Goal: Task Accomplishment & Management: Manage account settings

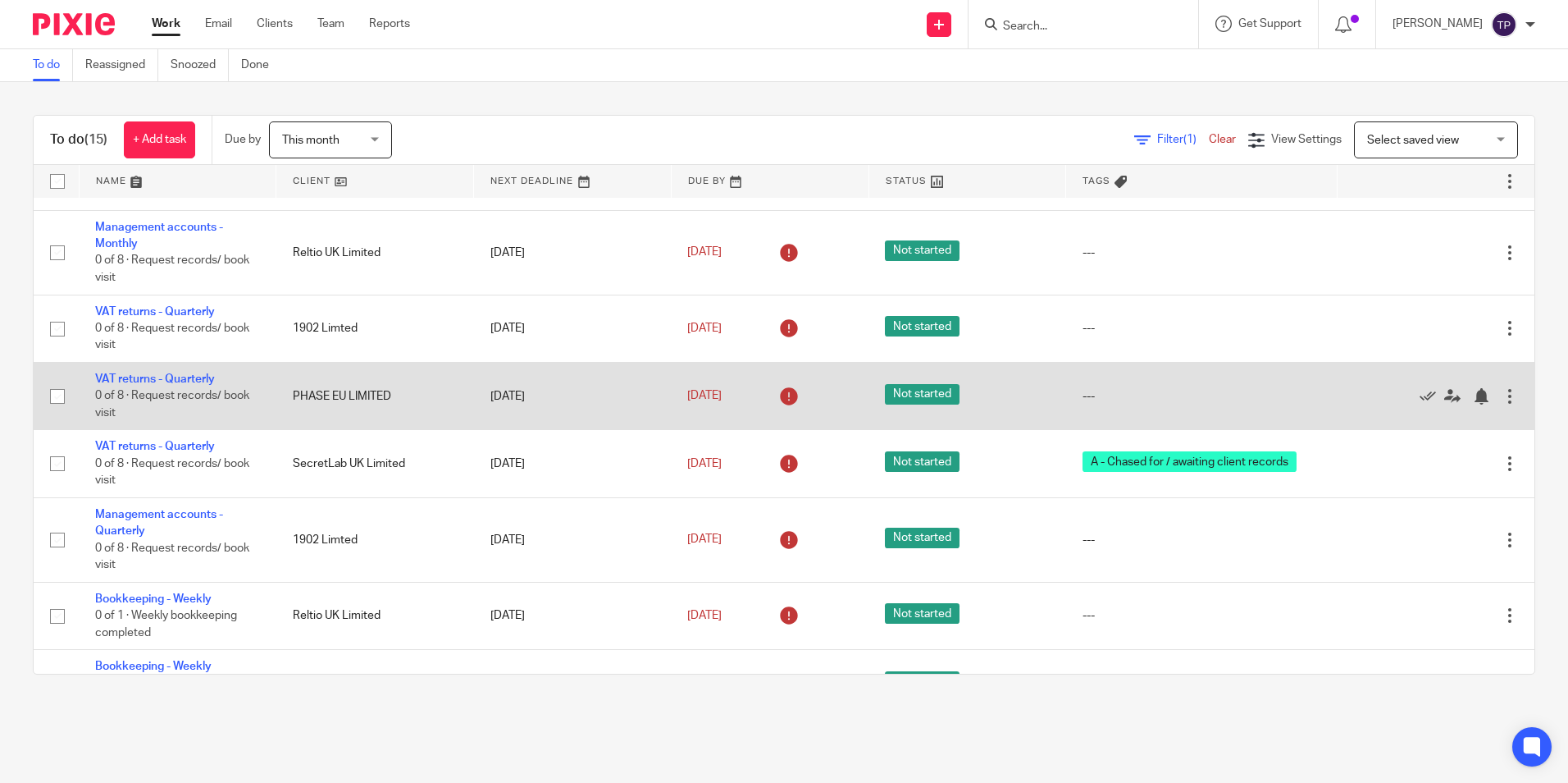
scroll to position [164, 0]
click at [190, 382] on link "VAT returns - Quarterly" at bounding box center [155, 378] width 120 height 11
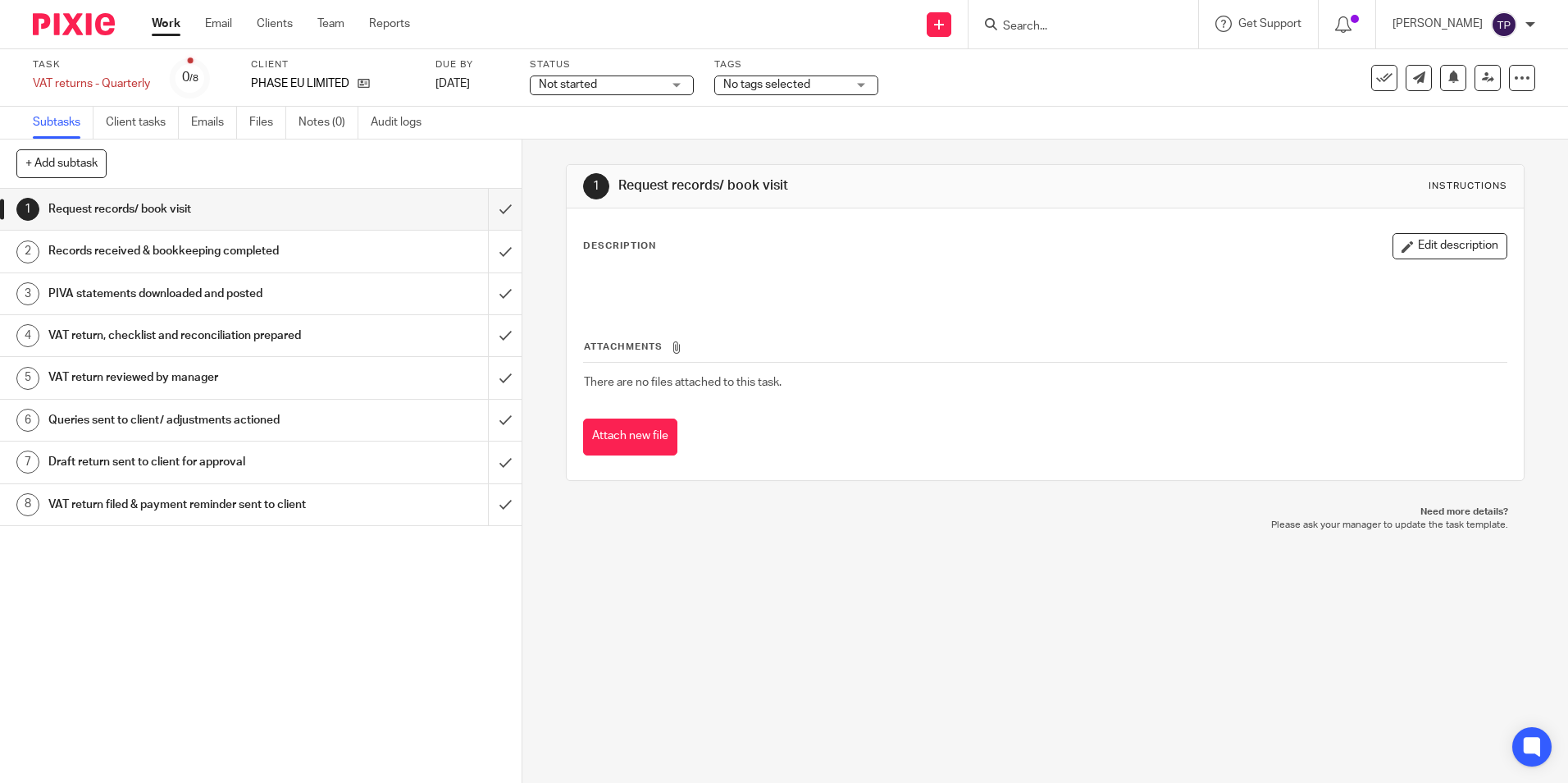
click at [821, 84] on span "No tags selected" at bounding box center [784, 85] width 123 height 17
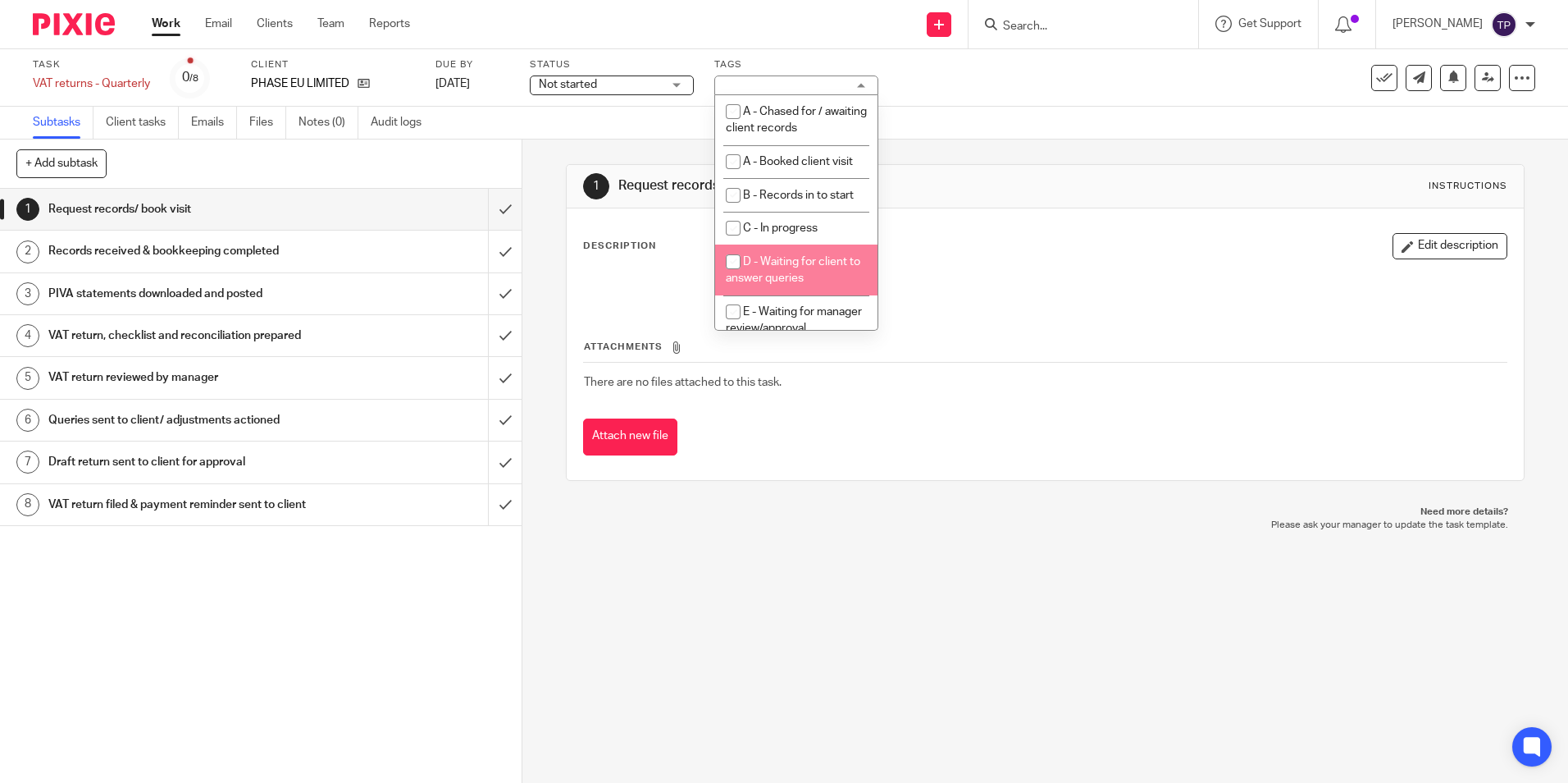
click at [831, 282] on li "D - Waiting for client to answer queries" at bounding box center [796, 270] width 163 height 50
checkbox input "true"
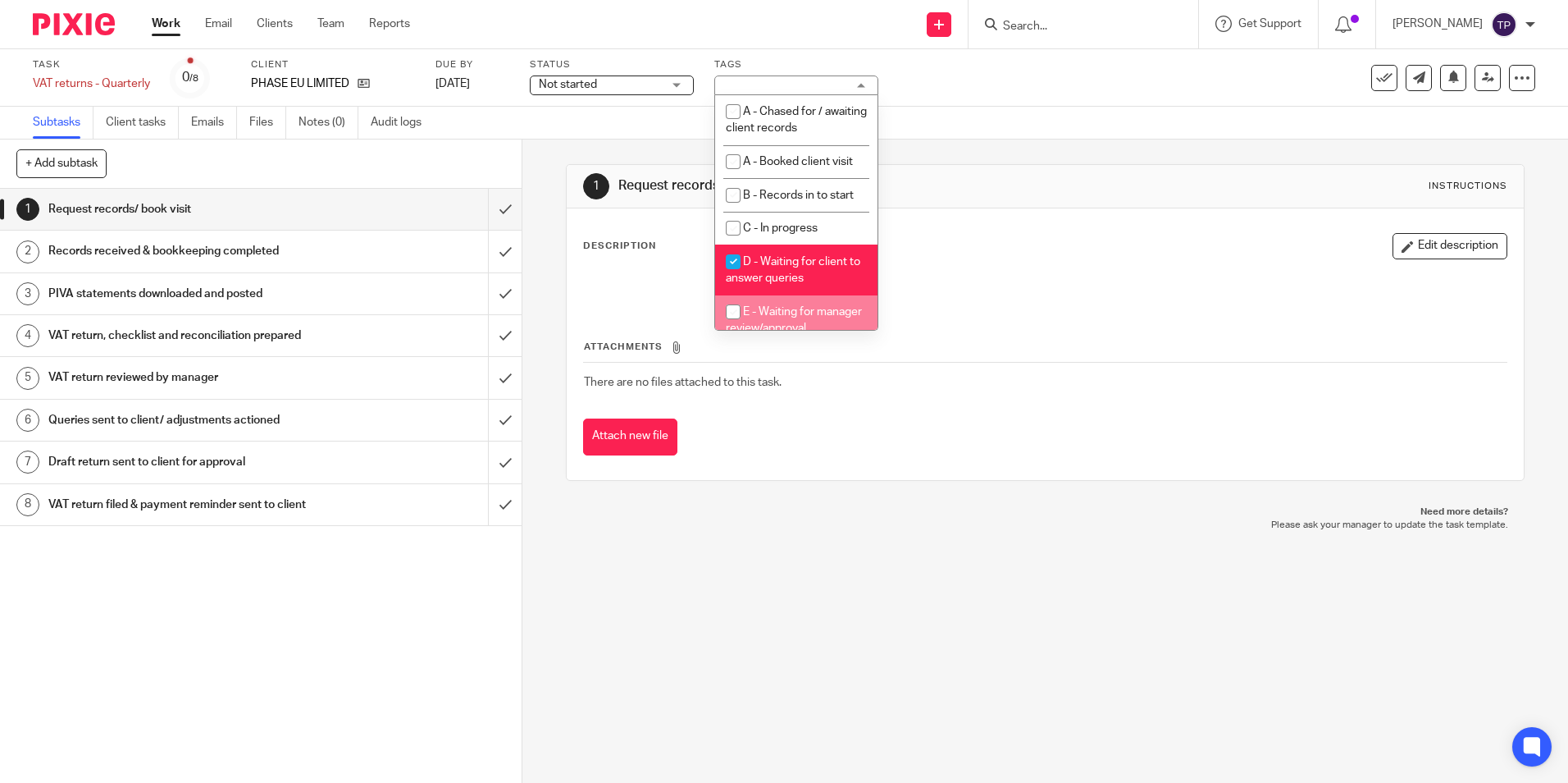
click at [62, 24] on img at bounding box center [73, 24] width 82 height 22
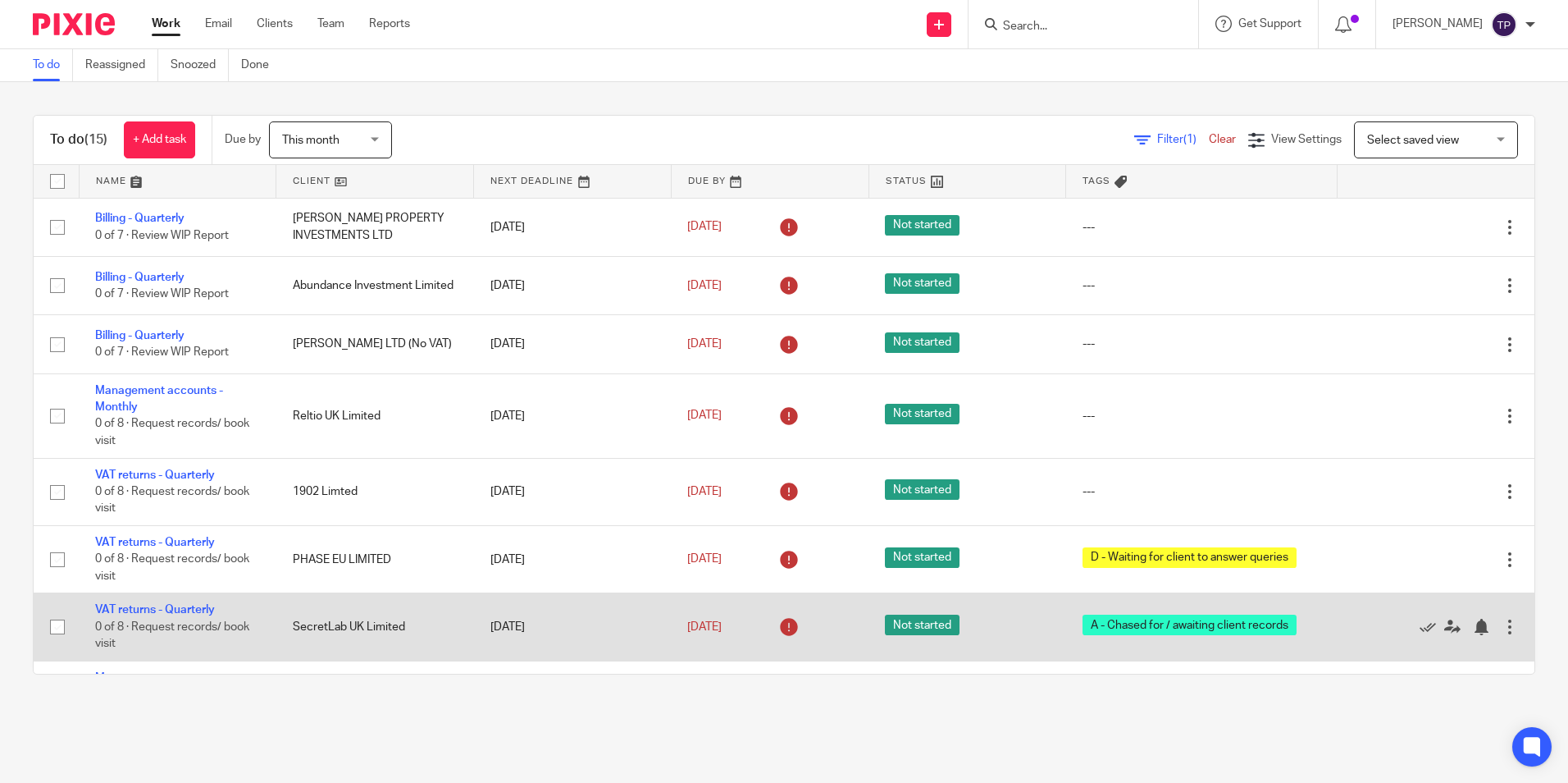
scroll to position [82, 0]
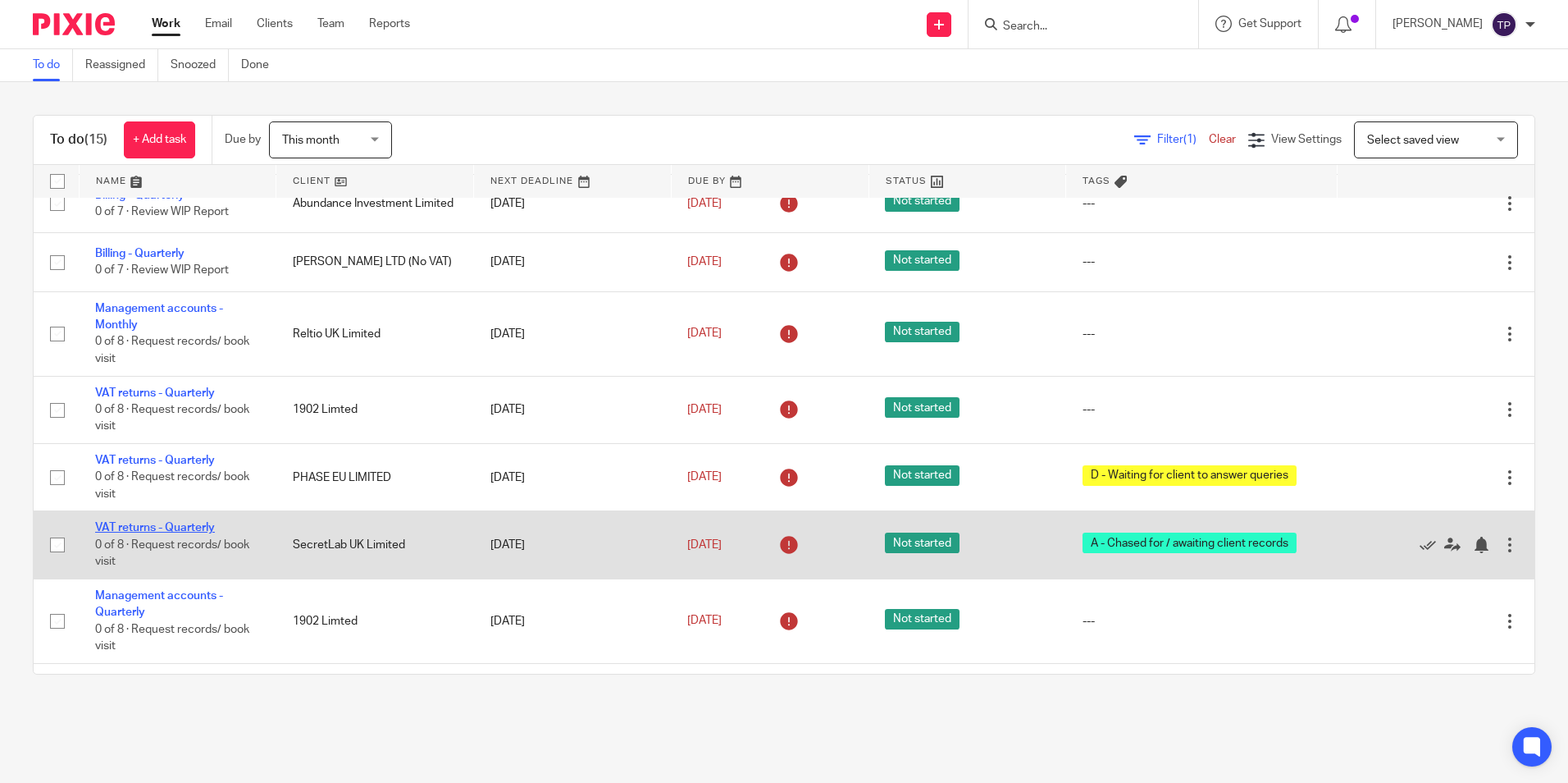
click at [195, 525] on link "VAT returns - Quarterly" at bounding box center [155, 528] width 120 height 11
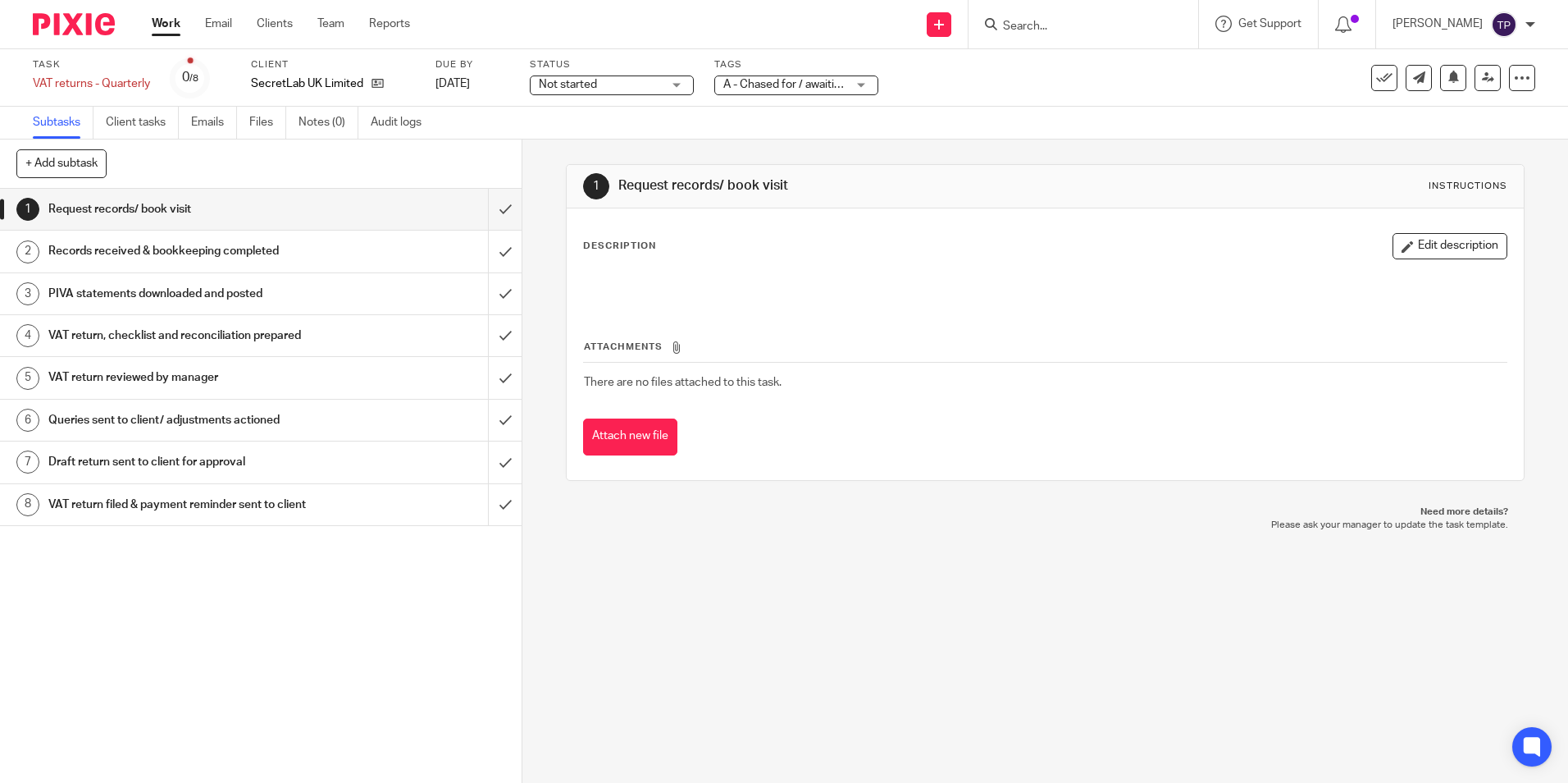
click at [773, 86] on span "A - Chased for / awaiting client records" at bounding box center [823, 85] width 198 height 11
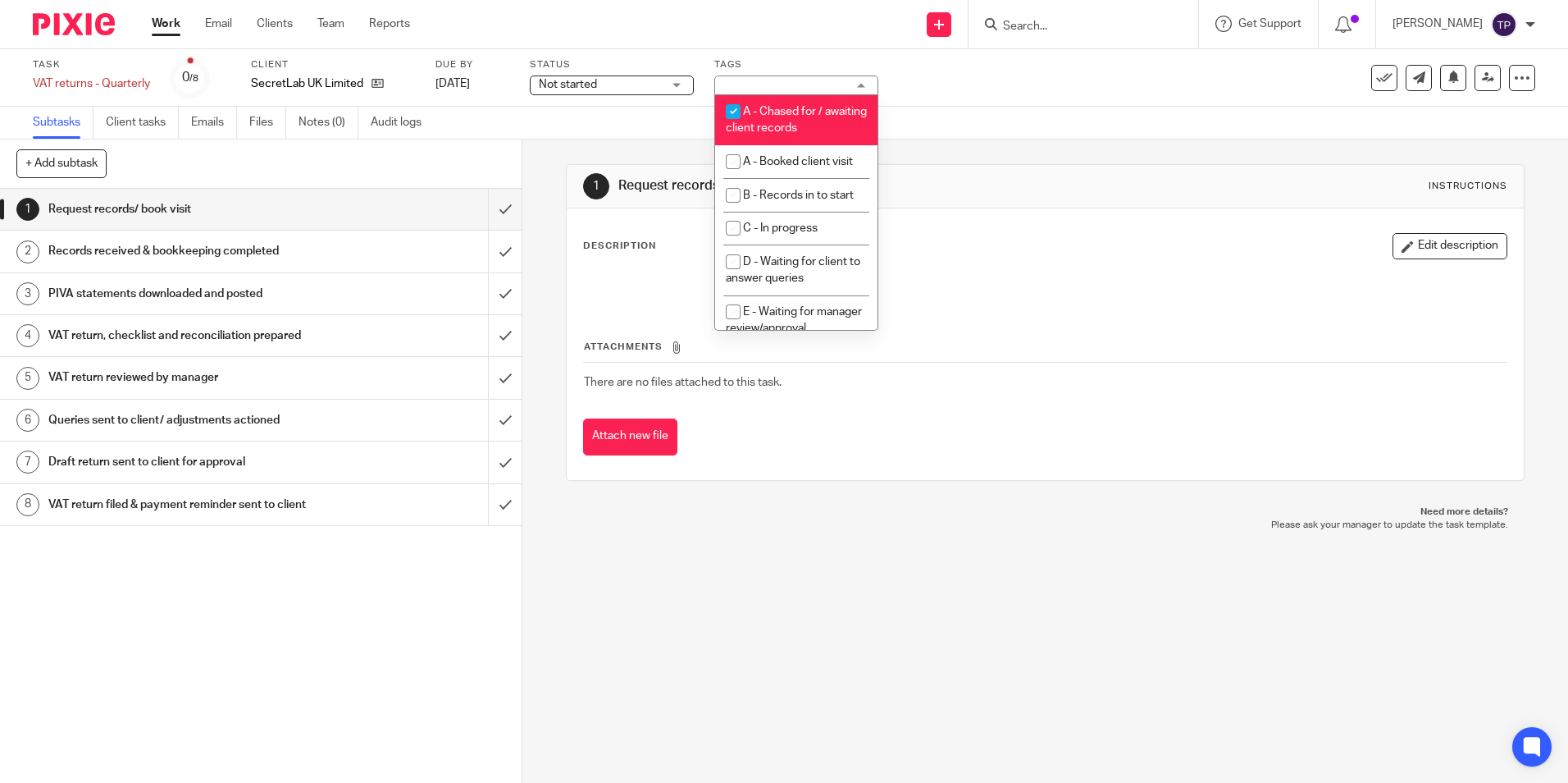
click at [736, 112] on input "checkbox" at bounding box center [733, 111] width 31 height 31
checkbox input "false"
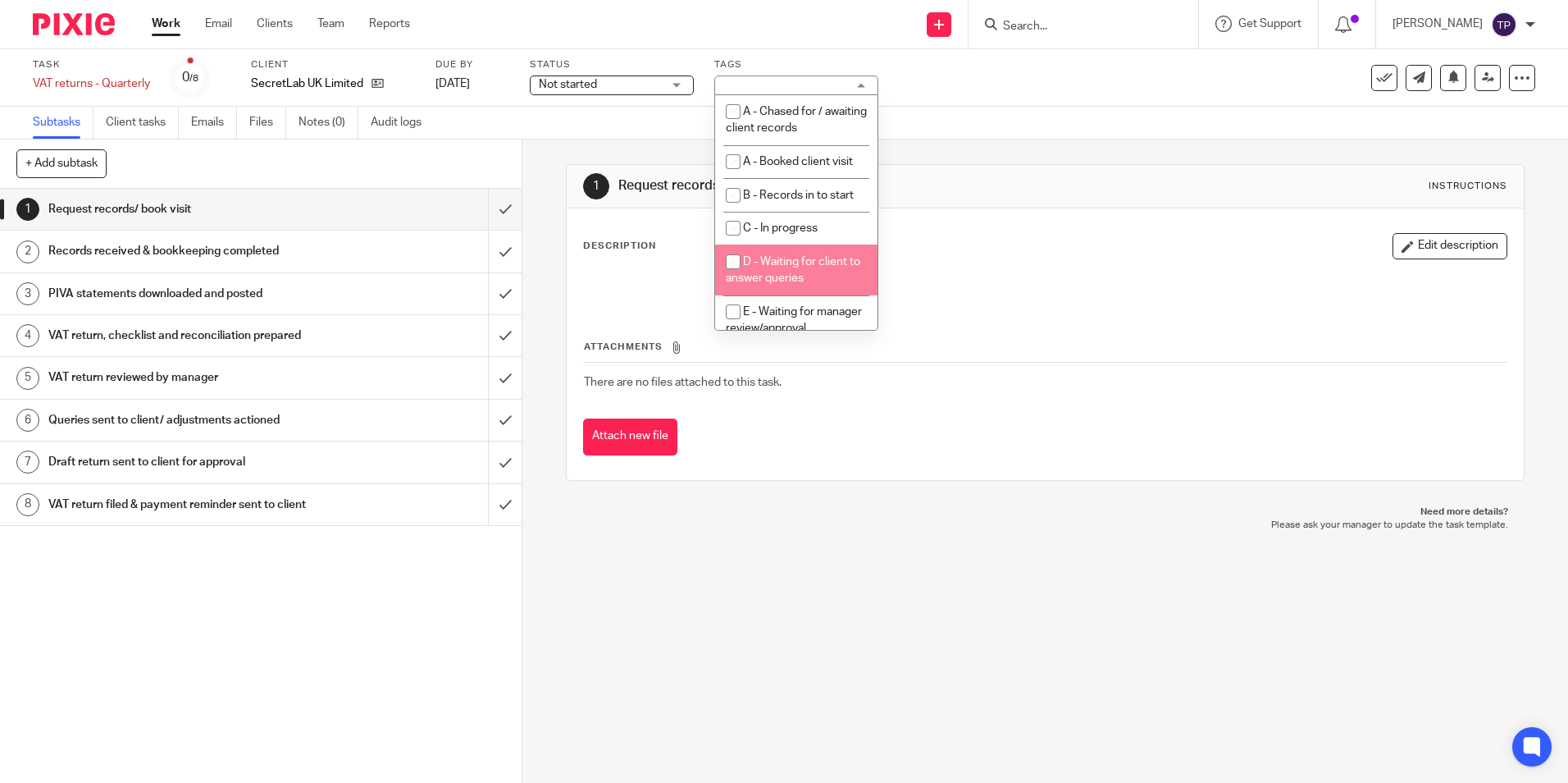
click at [770, 256] on span "D - Waiting for client to answer queries" at bounding box center [792, 271] width 134 height 29
checkbox input "true"
click at [488, 135] on div "Subtasks Client tasks Emails Files Notes (0) Audit logs" at bounding box center [784, 123] width 1568 height 32
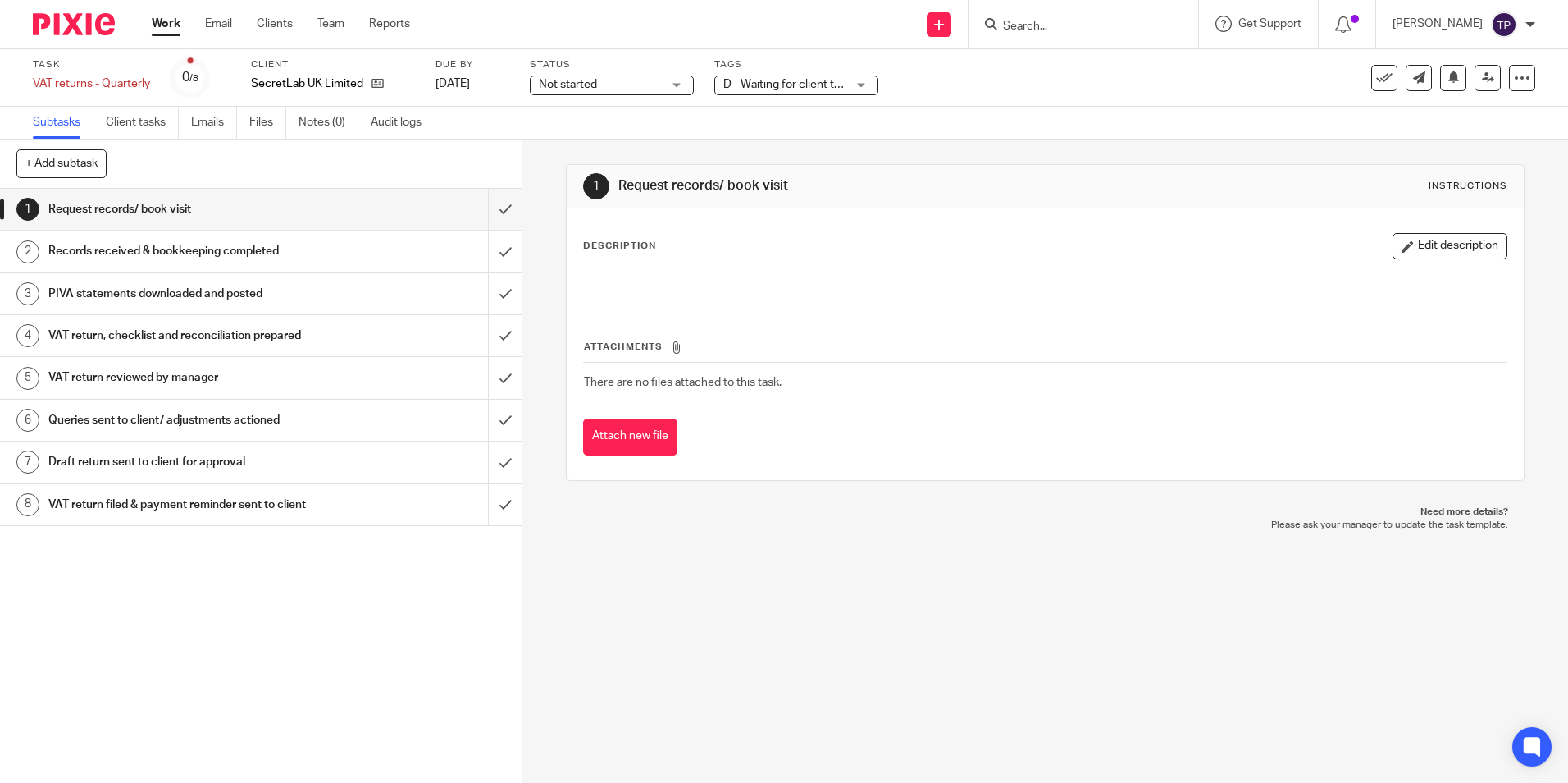
click at [78, 33] on img at bounding box center [73, 24] width 82 height 22
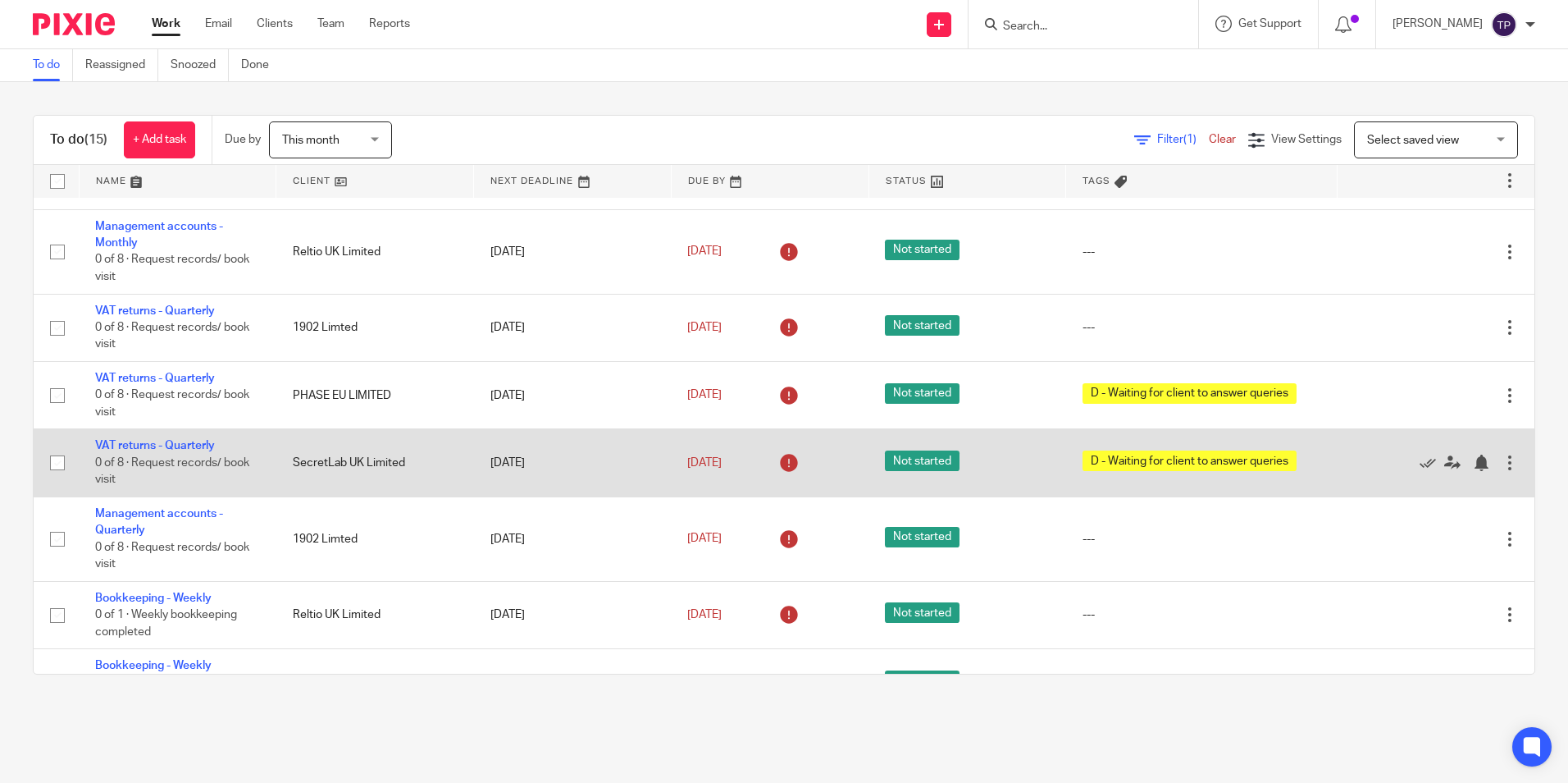
scroll to position [329, 0]
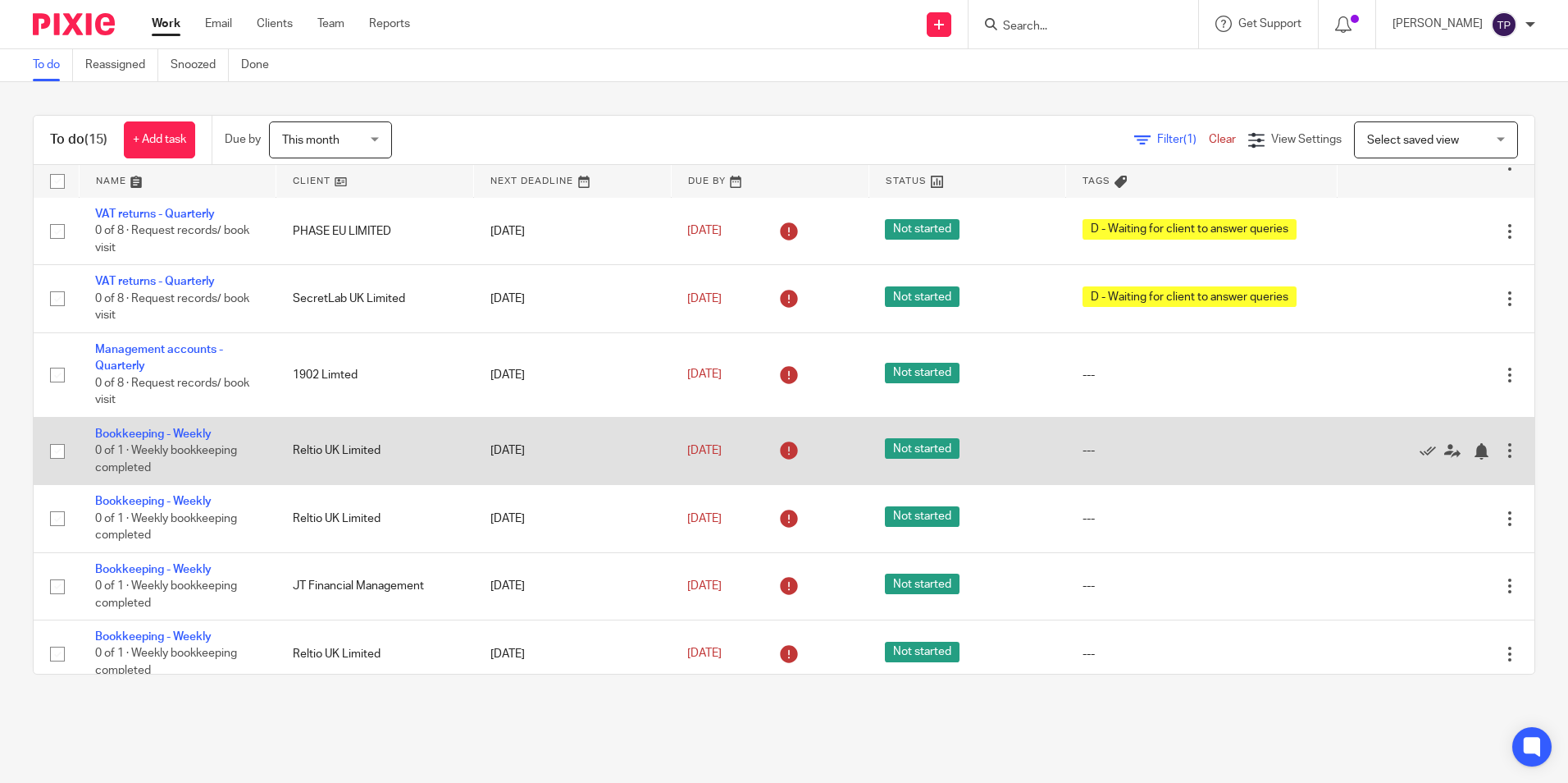
click at [1382, 451] on div at bounding box center [1428, 450] width 149 height 16
click at [1419, 451] on icon at bounding box center [1427, 451] width 16 height 16
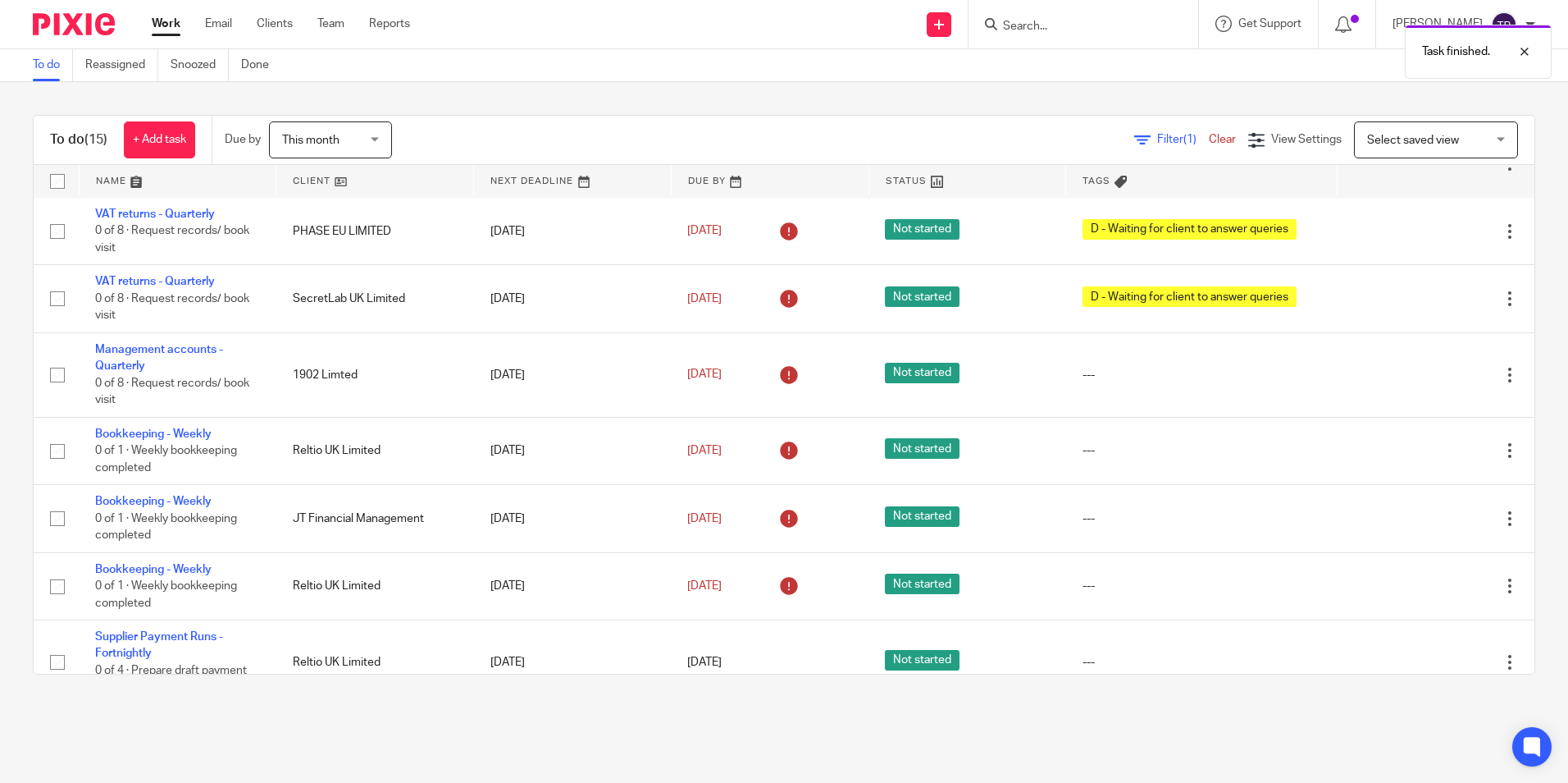
click at [1419, 451] on icon at bounding box center [1427, 451] width 16 height 16
